Goal: Information Seeking & Learning: Understand process/instructions

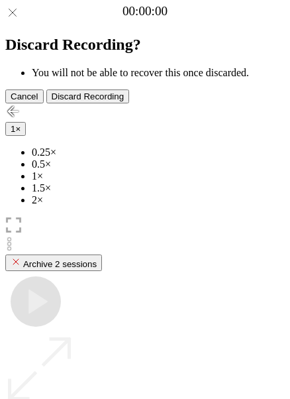
scroll to position [114, 0]
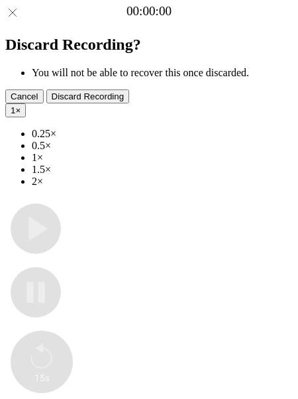
type input "**********"
